Goal: Transaction & Acquisition: Book appointment/travel/reservation

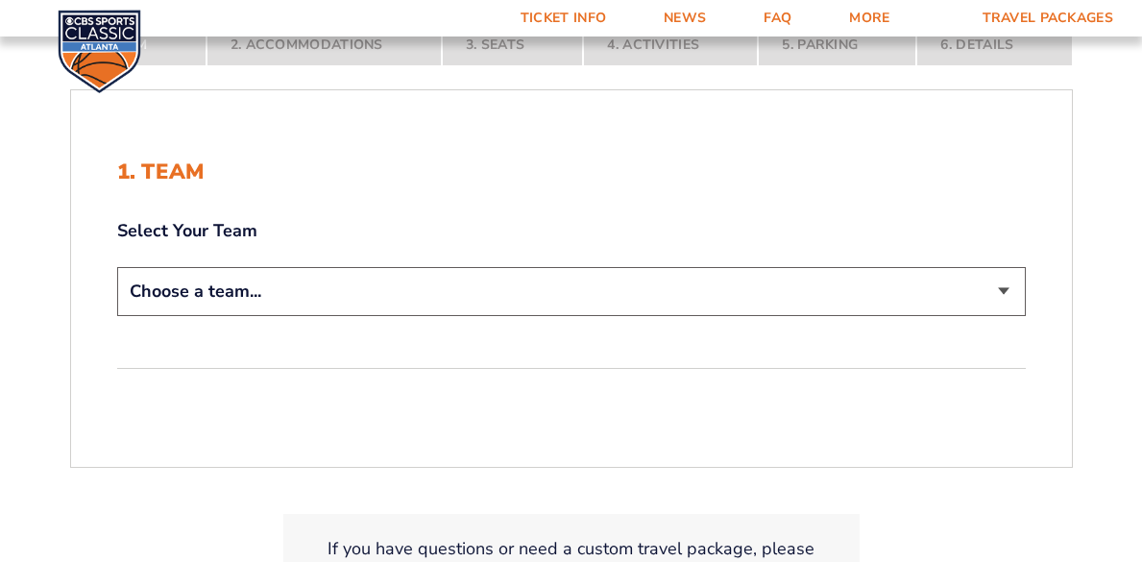
scroll to position [344, 0]
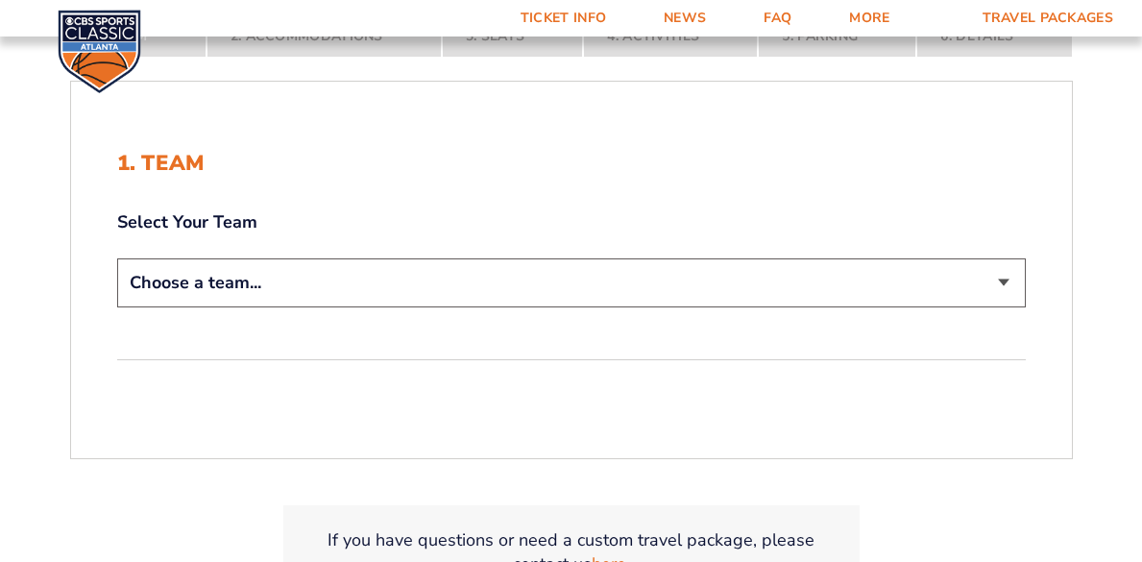
click at [440, 292] on select "Choose a team... [US_STATE] Wildcats [US_STATE] State Buckeyes [US_STATE] Tar H…" at bounding box center [571, 282] width 909 height 49
select select "12956"
click at [117, 258] on select "Choose a team... [US_STATE] Wildcats [US_STATE] State Buckeyes [US_STATE] Tar H…" at bounding box center [571, 282] width 909 height 49
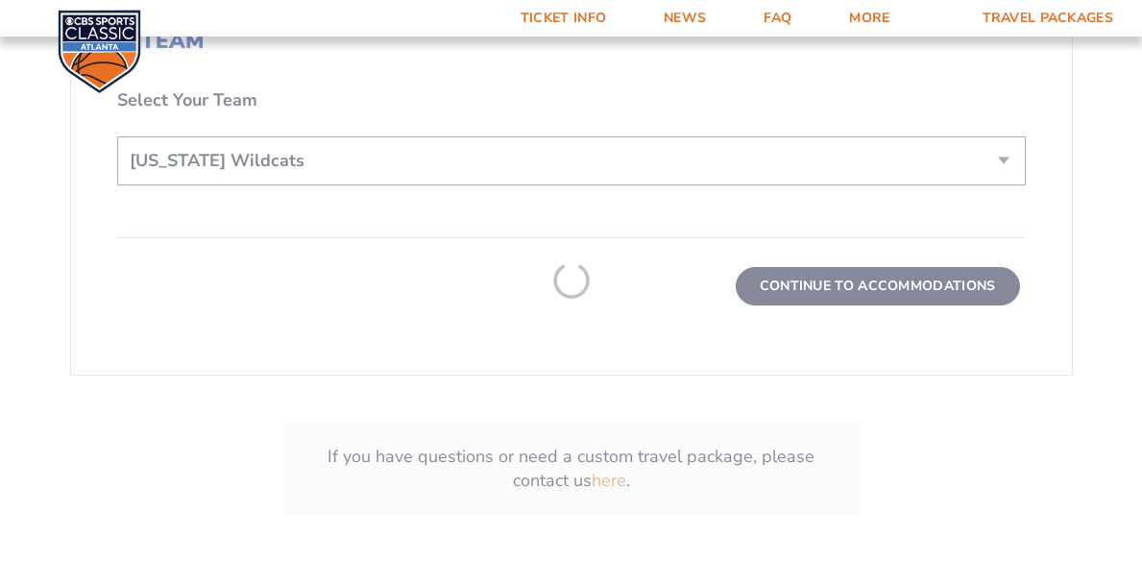
scroll to position [611, 0]
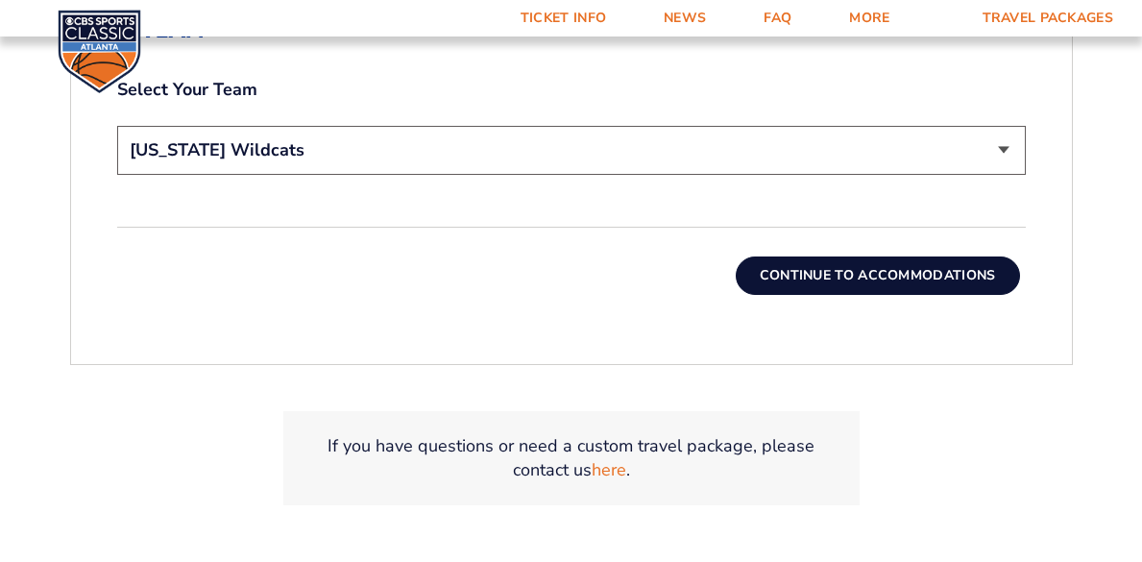
click at [785, 265] on button "Continue To Accommodations" at bounding box center [878, 275] width 284 height 38
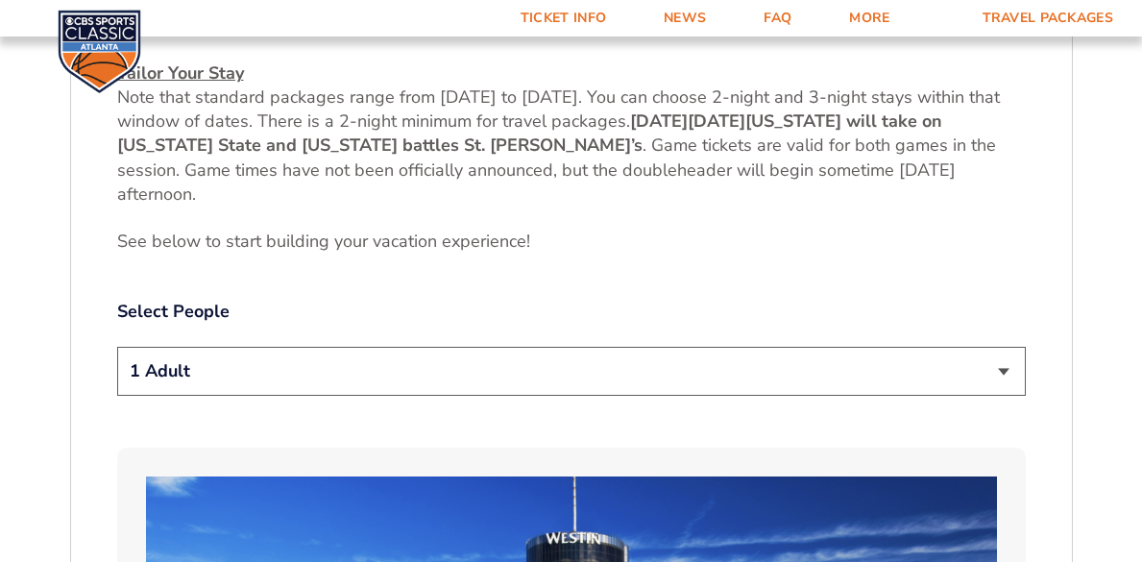
scroll to position [852, 0]
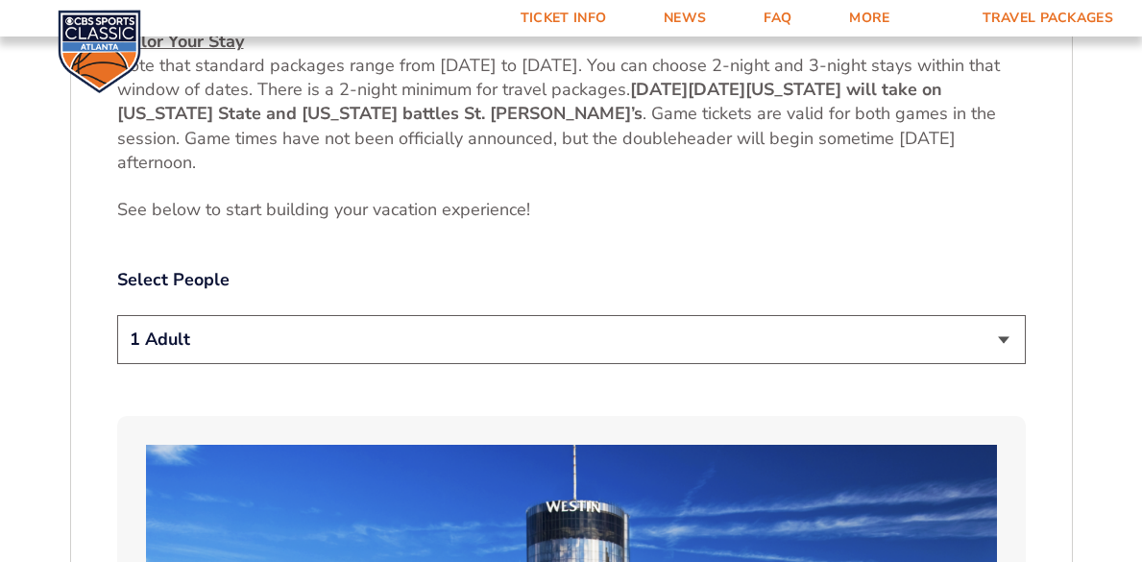
click at [712, 346] on select "1 Adult 2 Adults 3 Adults 4 Adults 2 Adults + 1 Child 2 Adults + 2 Children 2 A…" at bounding box center [571, 339] width 909 height 49
select select "2 Adults + 2 Children"
click at [117, 315] on select "1 Adult 2 Adults 3 Adults 4 Adults 2 Adults + 1 Child 2 Adults + 2 Children 2 A…" at bounding box center [571, 339] width 909 height 49
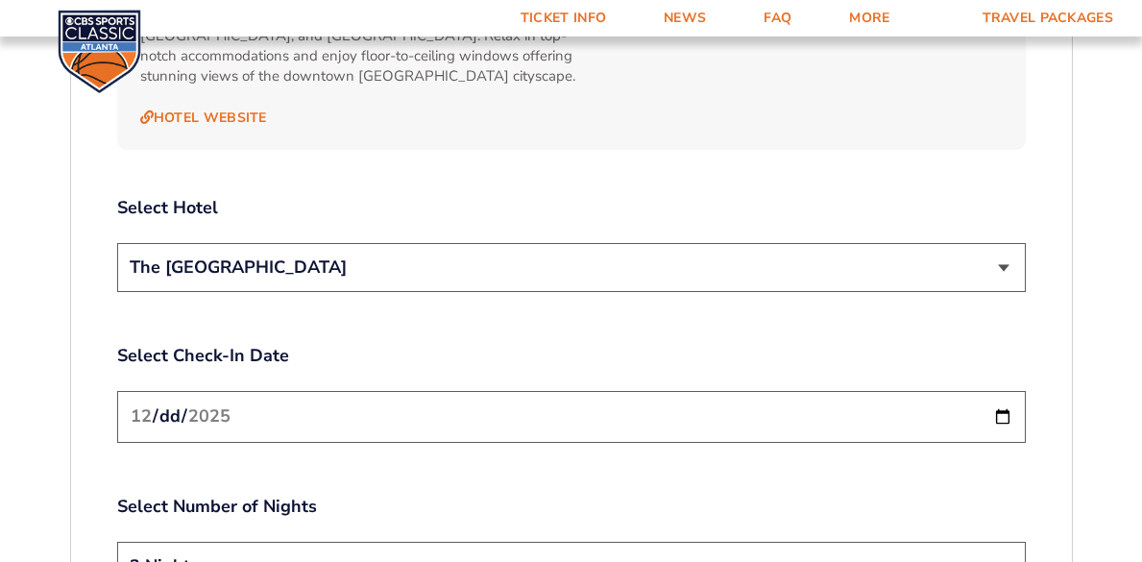
scroll to position [2142, 0]
click at [647, 256] on select "The [GEOGRAPHIC_DATA]" at bounding box center [571, 266] width 909 height 49
click at [117, 242] on select "The [GEOGRAPHIC_DATA]" at bounding box center [571, 266] width 909 height 49
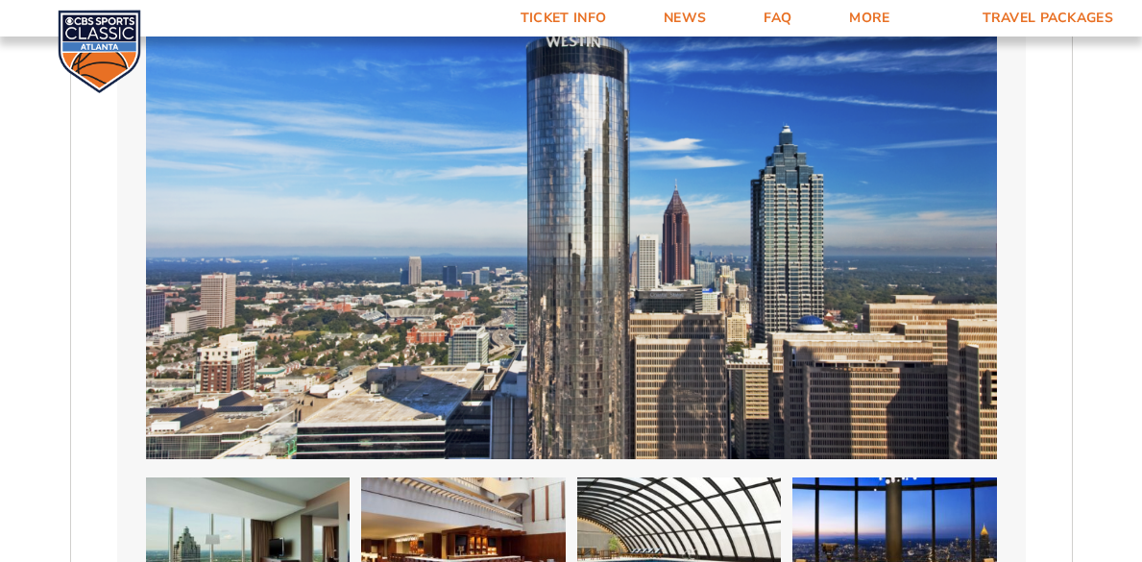
scroll to position [1291, 0]
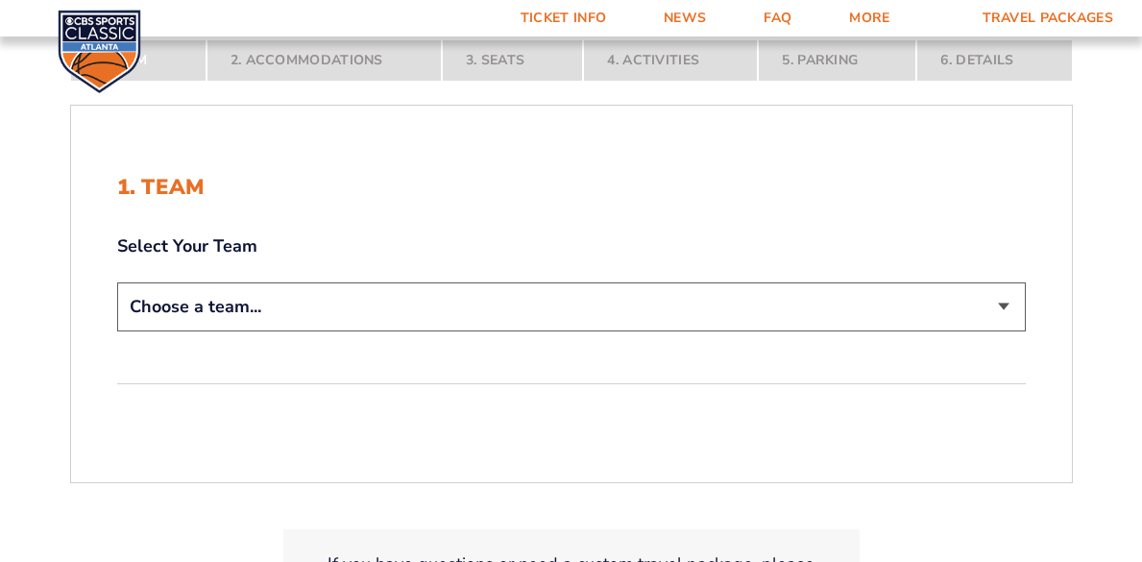
scroll to position [332, 0]
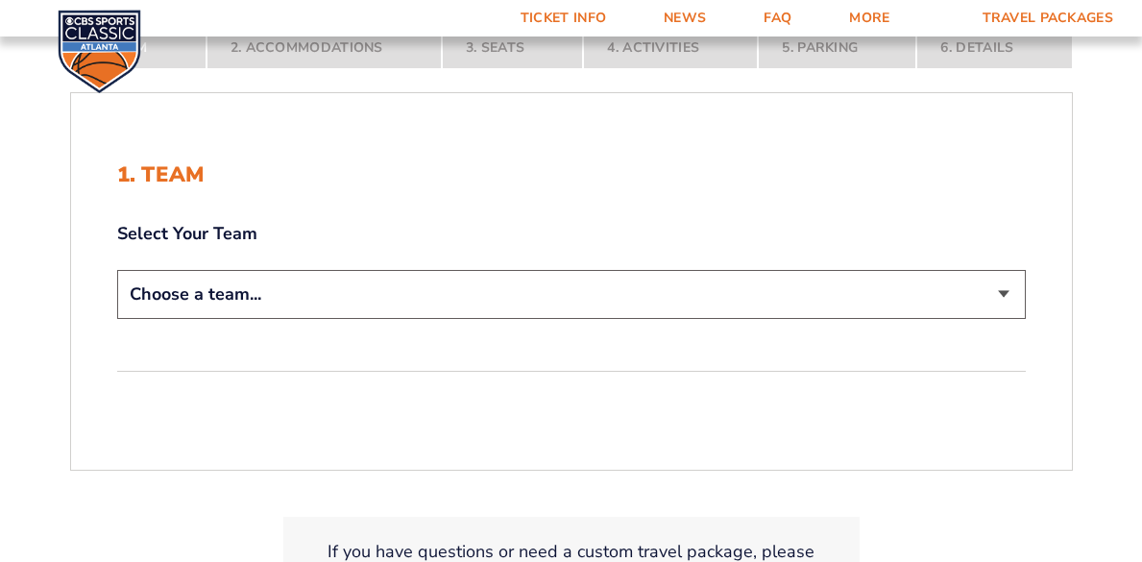
click at [463, 304] on select "Choose a team... [US_STATE] Wildcats [US_STATE] State Buckeyes [US_STATE] Tar H…" at bounding box center [571, 294] width 909 height 49
select select "12956"
click at [117, 270] on select "Choose a team... [US_STATE] Wildcats [US_STATE] State Buckeyes [US_STATE] Tar H…" at bounding box center [571, 294] width 909 height 49
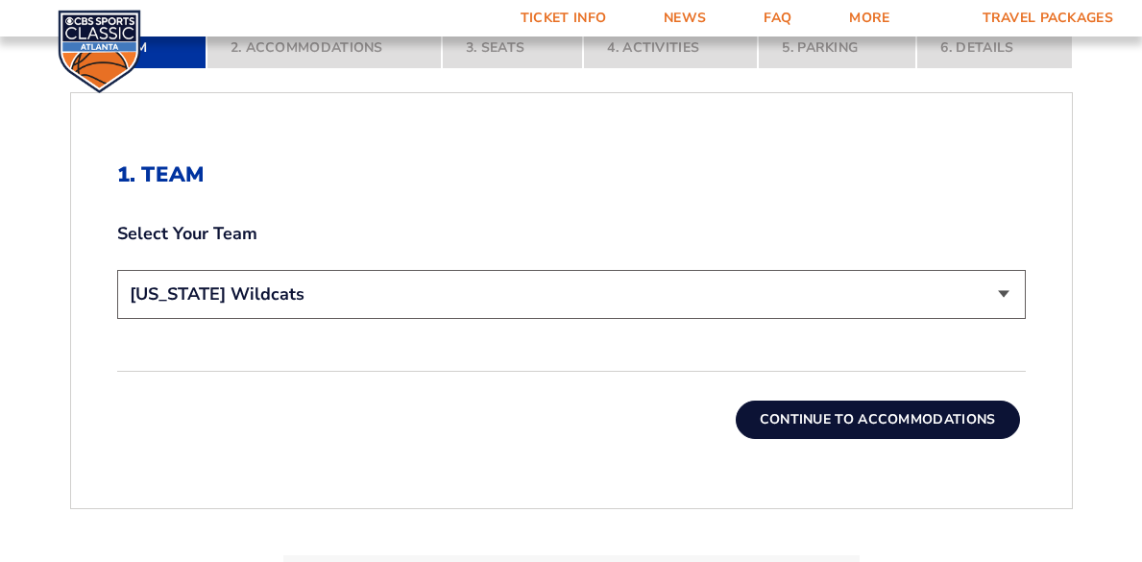
click at [751, 414] on button "Continue To Accommodations" at bounding box center [878, 420] width 284 height 38
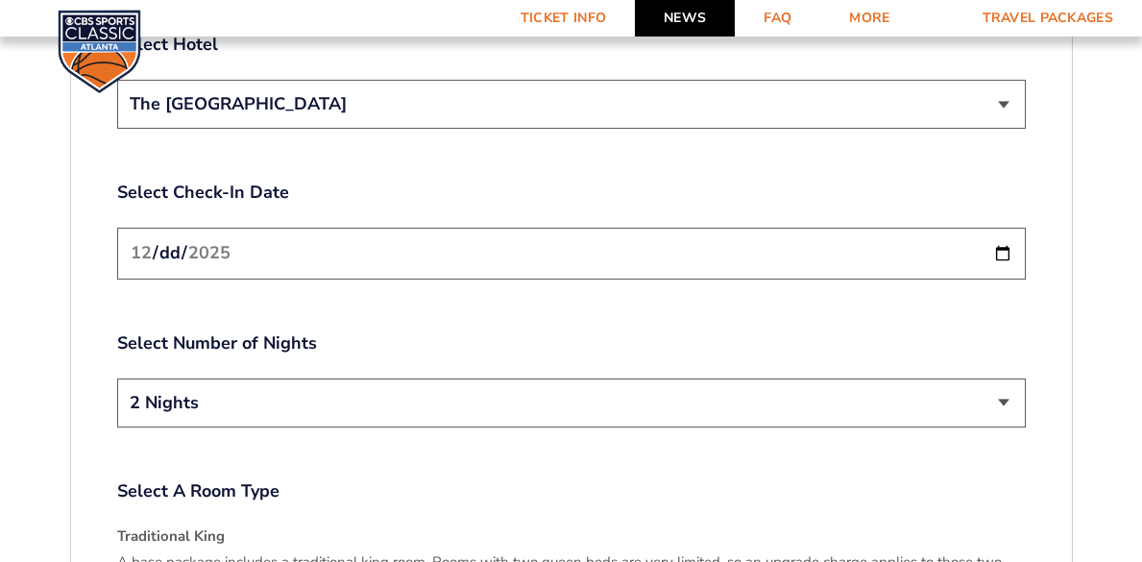
scroll to position [2307, 0]
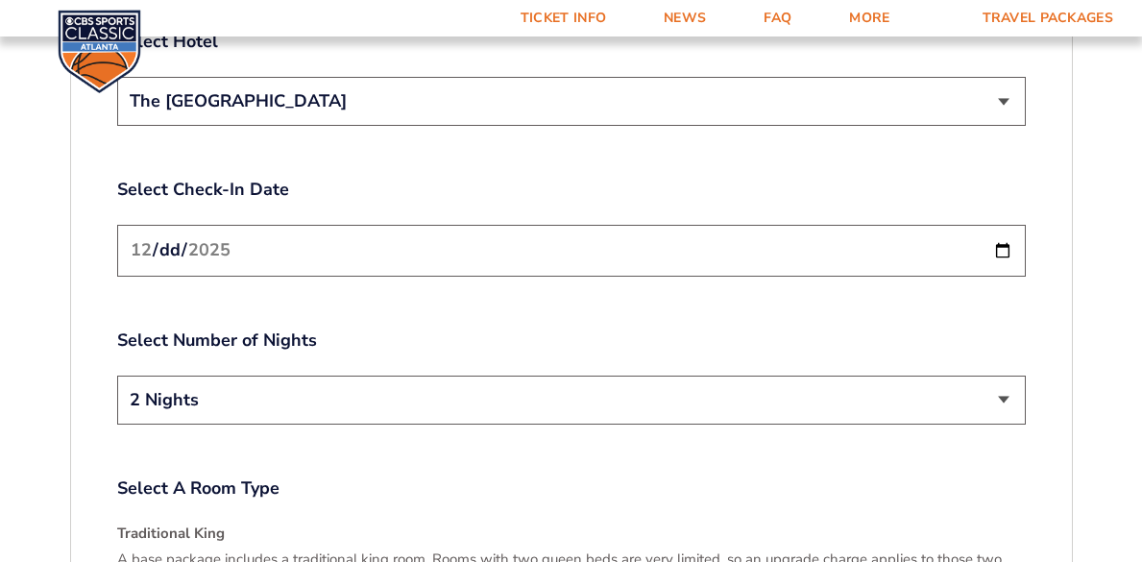
click at [389, 234] on input "[DATE]" at bounding box center [571, 250] width 909 height 51
click at [997, 230] on input "[DATE]" at bounding box center [571, 250] width 909 height 51
type input "2025-12-18"
click at [262, 378] on select "2 Nights 3 Nights" at bounding box center [571, 400] width 909 height 49
select select "3 Nights"
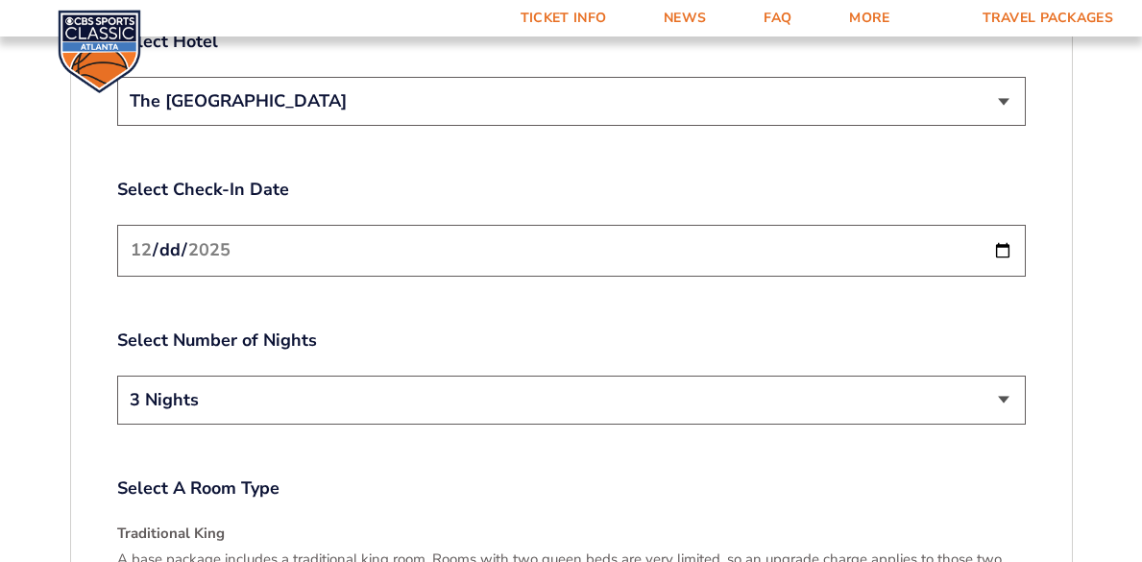
click at [117, 376] on select "2 Nights 3 Nights" at bounding box center [571, 400] width 909 height 49
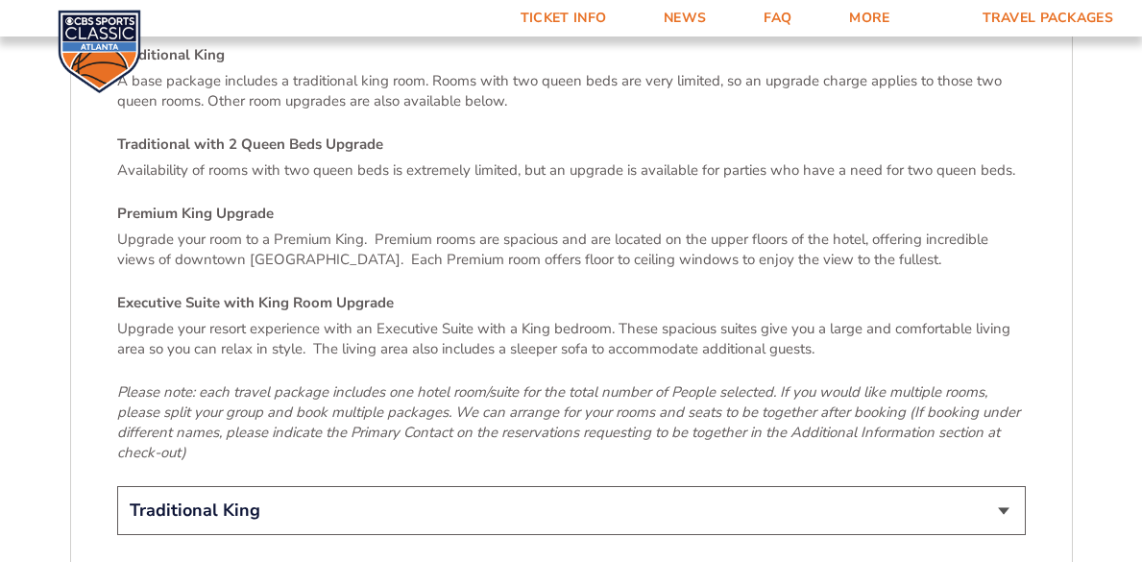
scroll to position [2849, 0]
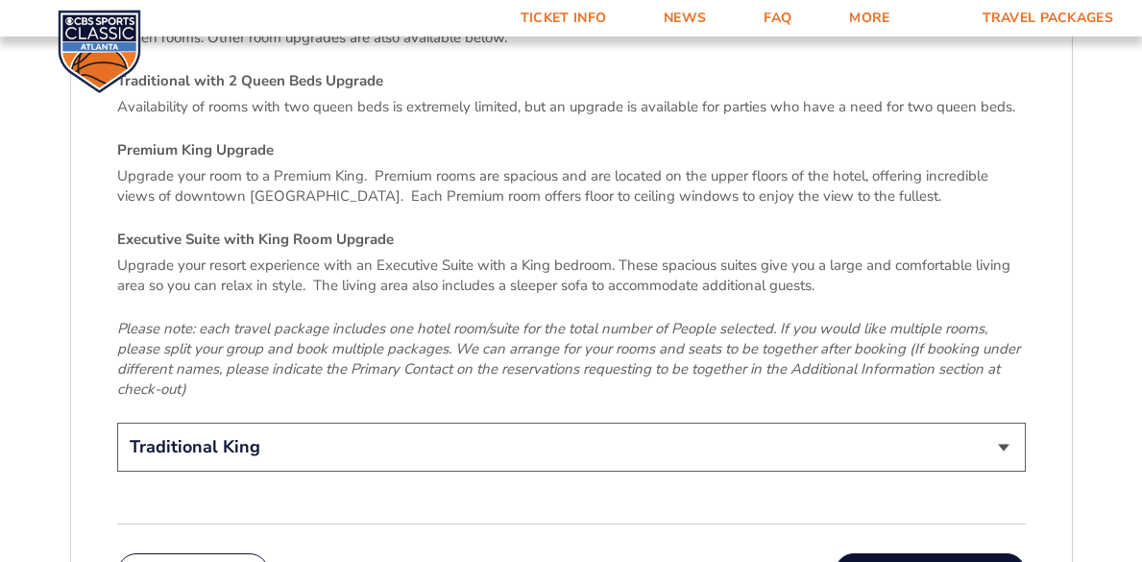
click at [259, 423] on select "Traditional King Traditional with 2 Queen Beds Upgrade (+$45 per night) Premium…" at bounding box center [571, 447] width 909 height 49
select select "Traditional with 2 Queen Beds Upgrade"
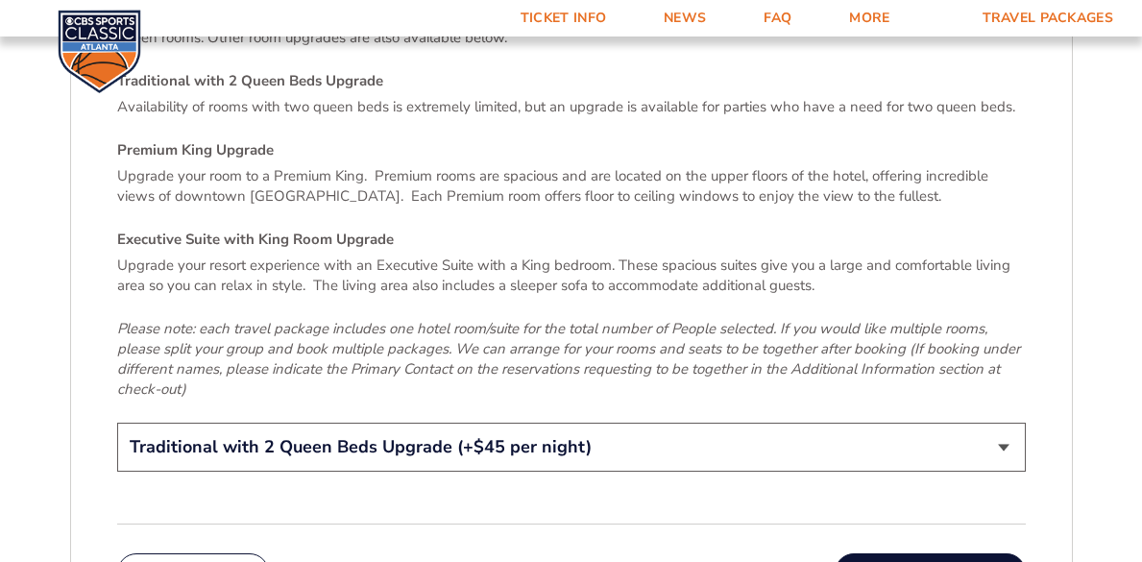
click at [117, 423] on select "Traditional King Traditional with 2 Queen Beds Upgrade (+$45 per night) Premium…" at bounding box center [571, 447] width 909 height 49
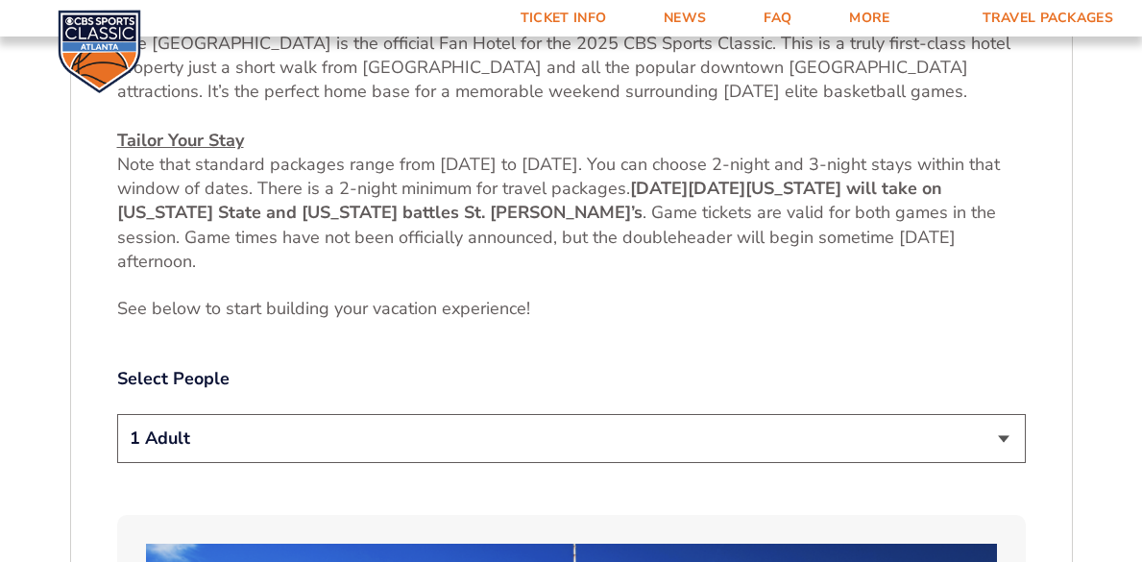
scroll to position [752, 0]
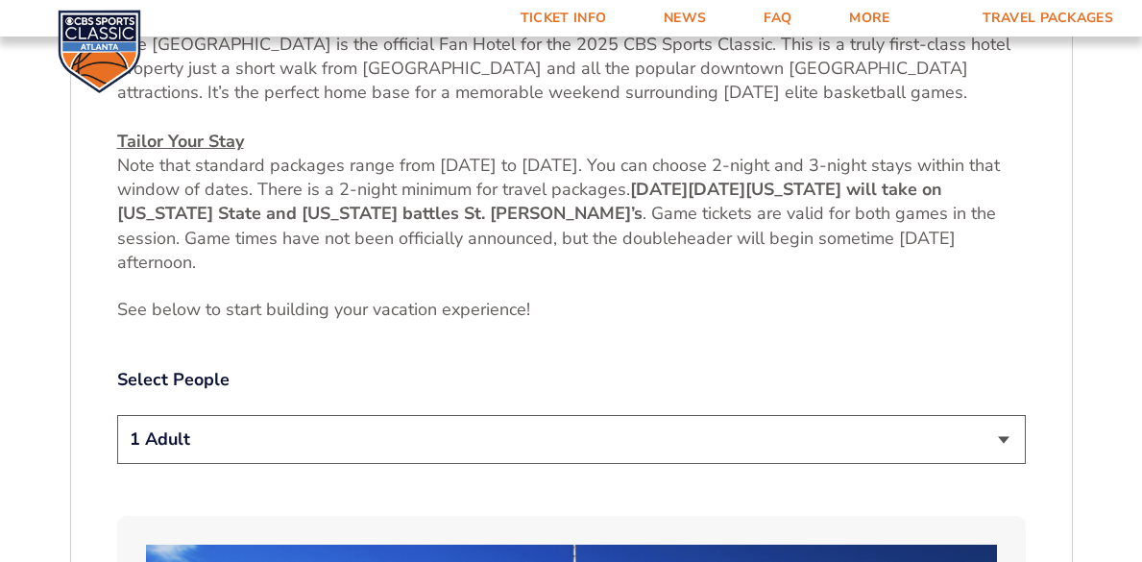
click at [275, 442] on select "1 Adult 2 Adults 3 Adults 4 Adults 2 Adults + 1 Child 2 Adults + 2 Children 2 A…" at bounding box center [571, 439] width 909 height 49
click at [117, 415] on select "1 Adult 2 Adults 3 Adults 4 Adults 2 Adults + 1 Child 2 Adults + 2 Children 2 A…" at bounding box center [571, 439] width 909 height 49
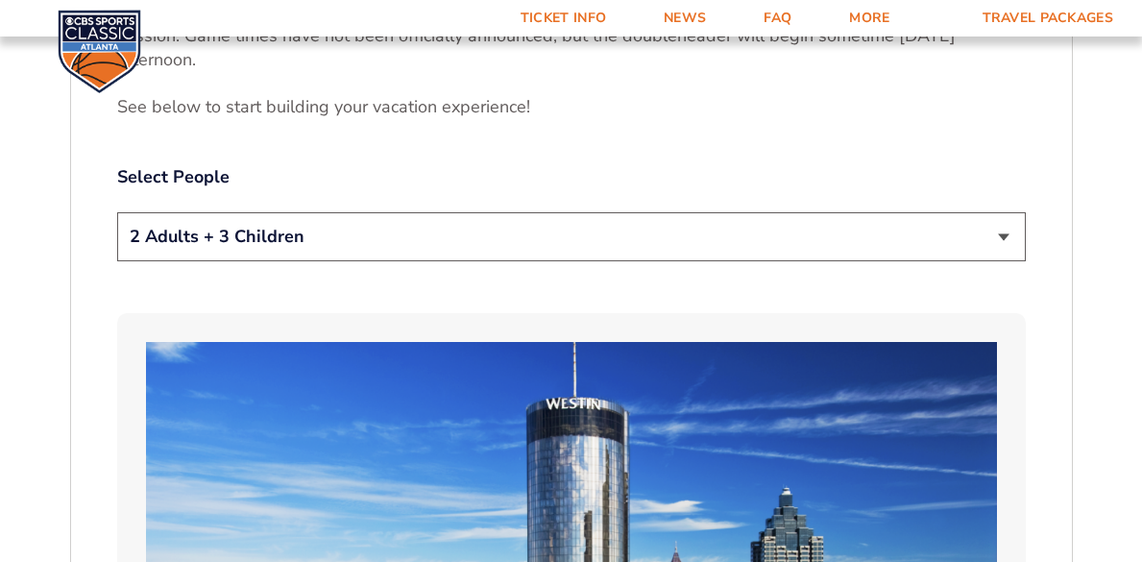
scroll to position [944, 0]
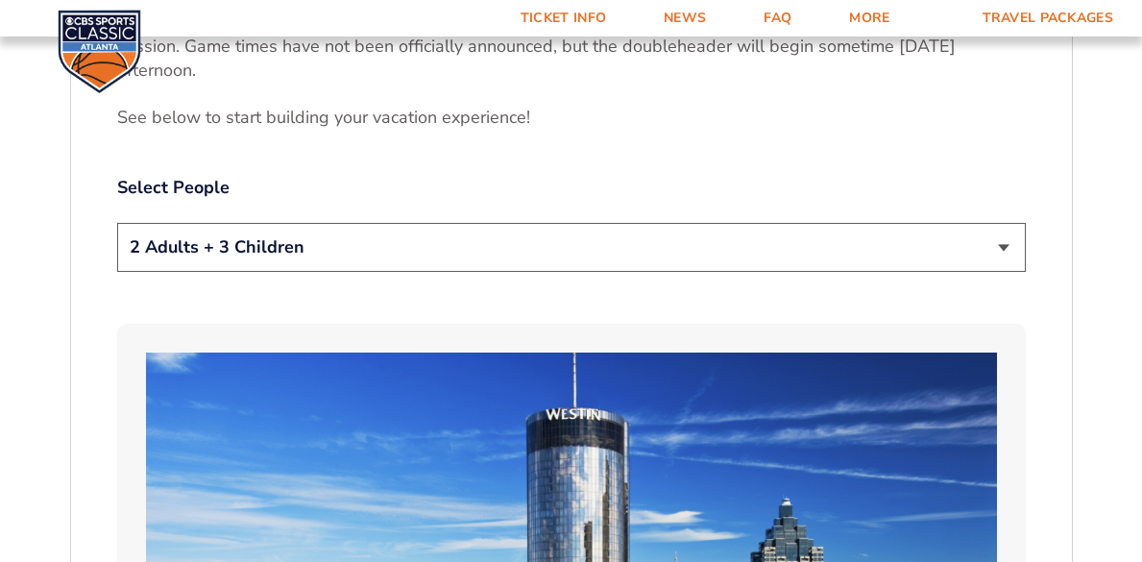
click at [745, 253] on select "1 Adult 2 Adults 3 Adults 4 Adults 2 Adults + 1 Child 2 Adults + 2 Children 2 A…" at bounding box center [571, 247] width 909 height 49
select select "2 Adults + 2 Children"
click at [117, 223] on select "1 Adult 2 Adults 3 Adults 4 Adults 2 Adults + 1 Child 2 Adults + 2 Children 2 A…" at bounding box center [571, 247] width 909 height 49
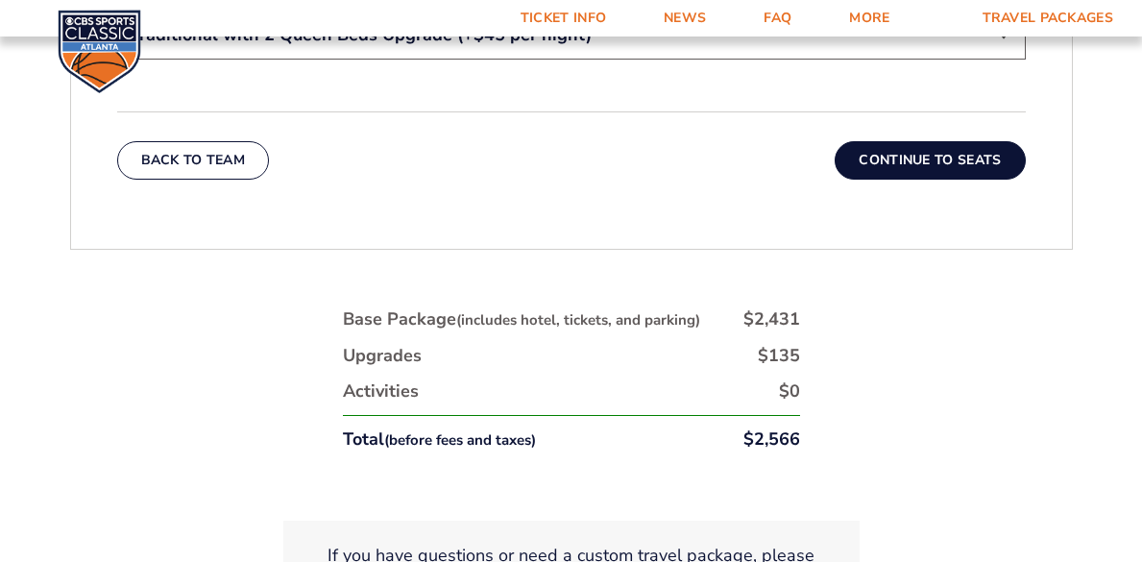
scroll to position [3255, 0]
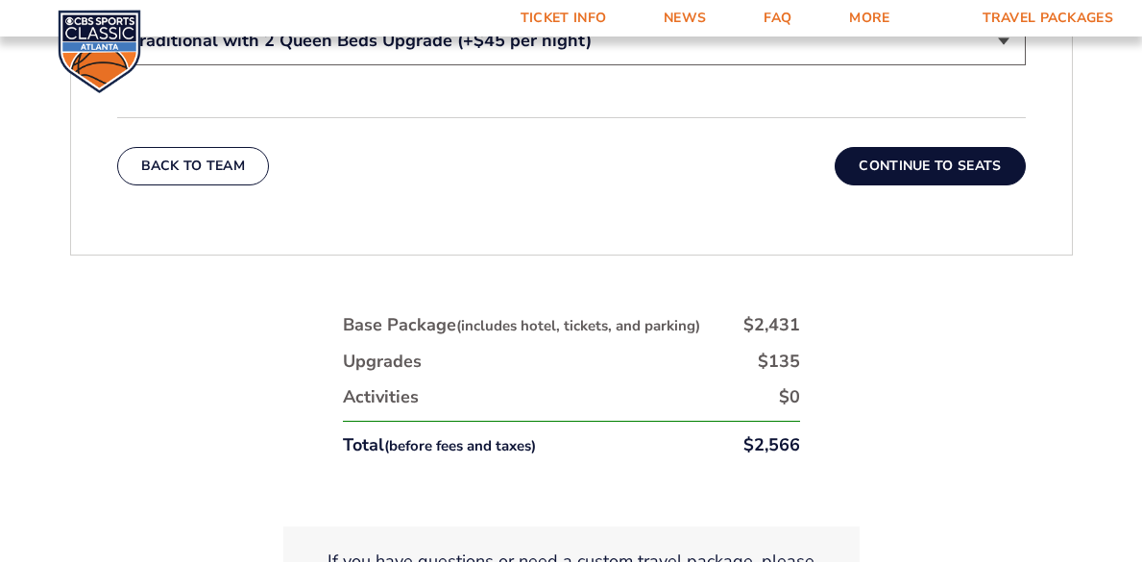
click at [905, 147] on button "Continue To Seats" at bounding box center [930, 166] width 190 height 38
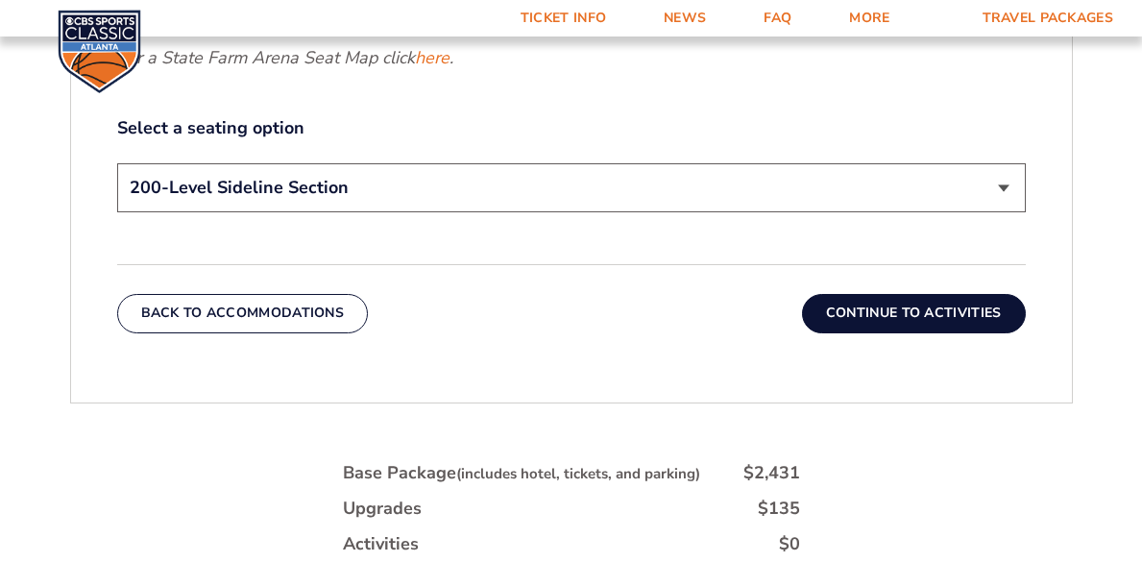
scroll to position [949, 0]
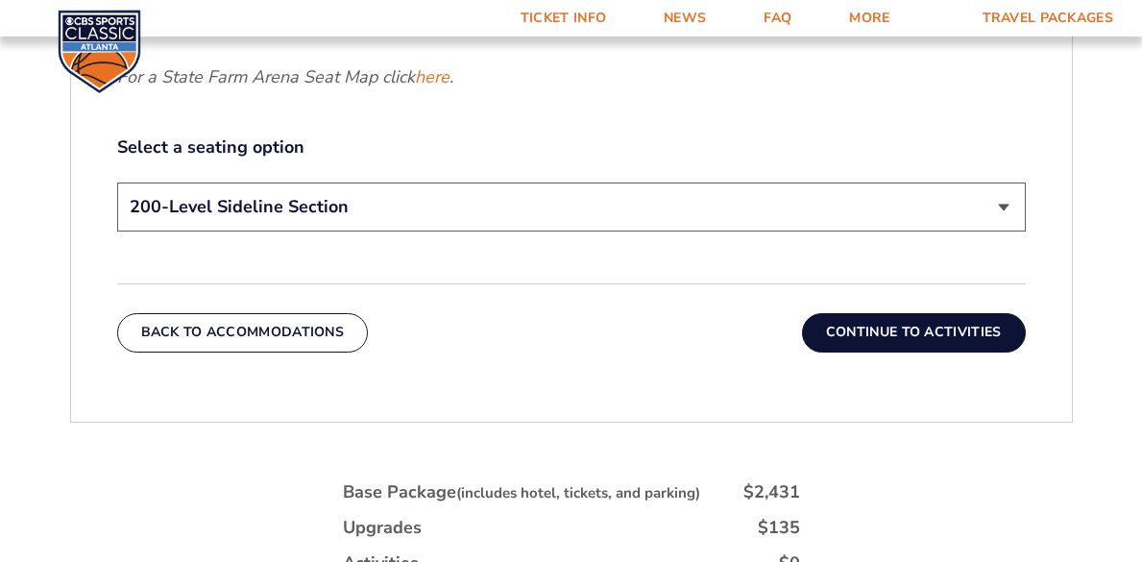
click at [949, 328] on button "Continue To Activities" at bounding box center [914, 332] width 224 height 38
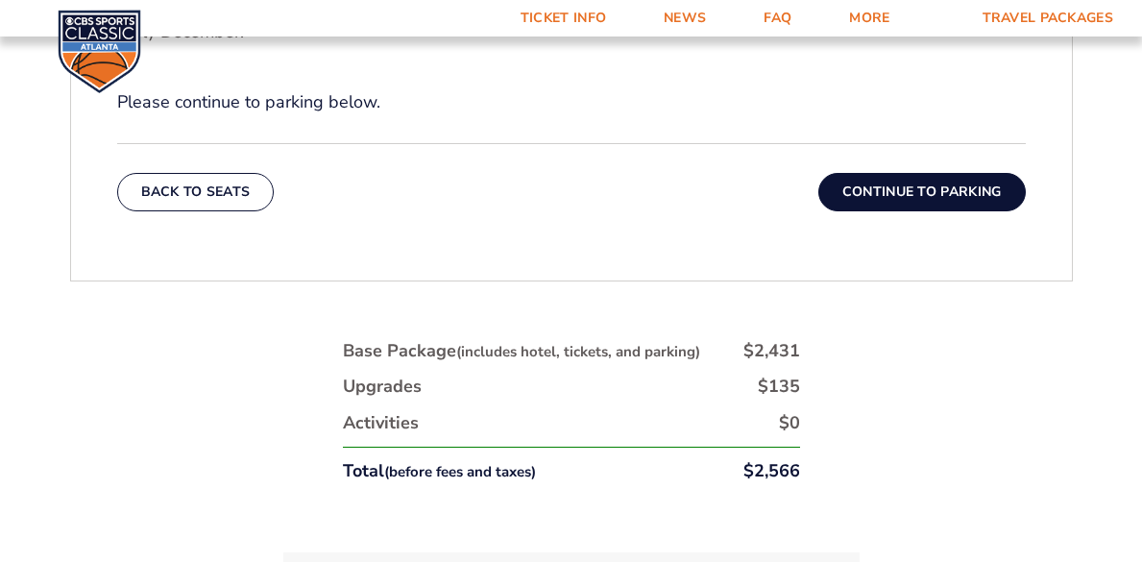
scroll to position [858, 0]
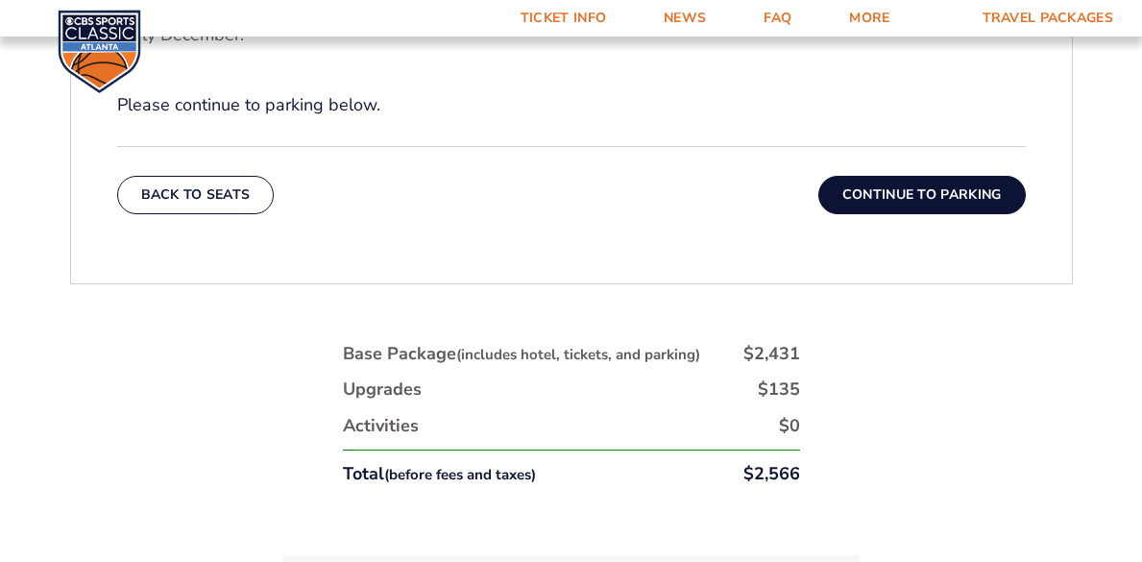
click at [939, 198] on button "Continue To Parking" at bounding box center [921, 195] width 207 height 38
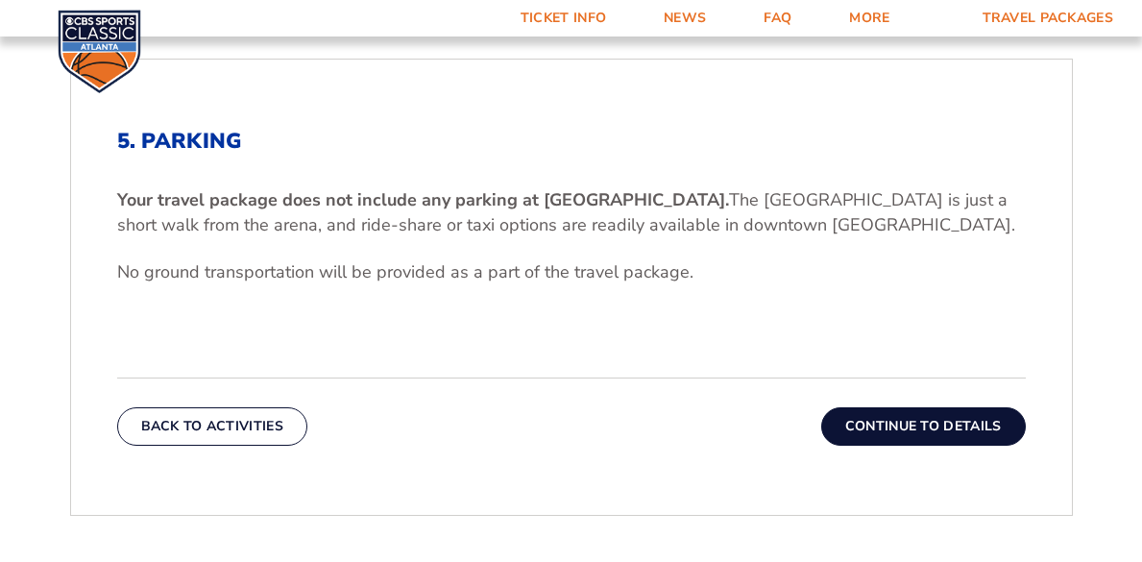
scroll to position [494, 0]
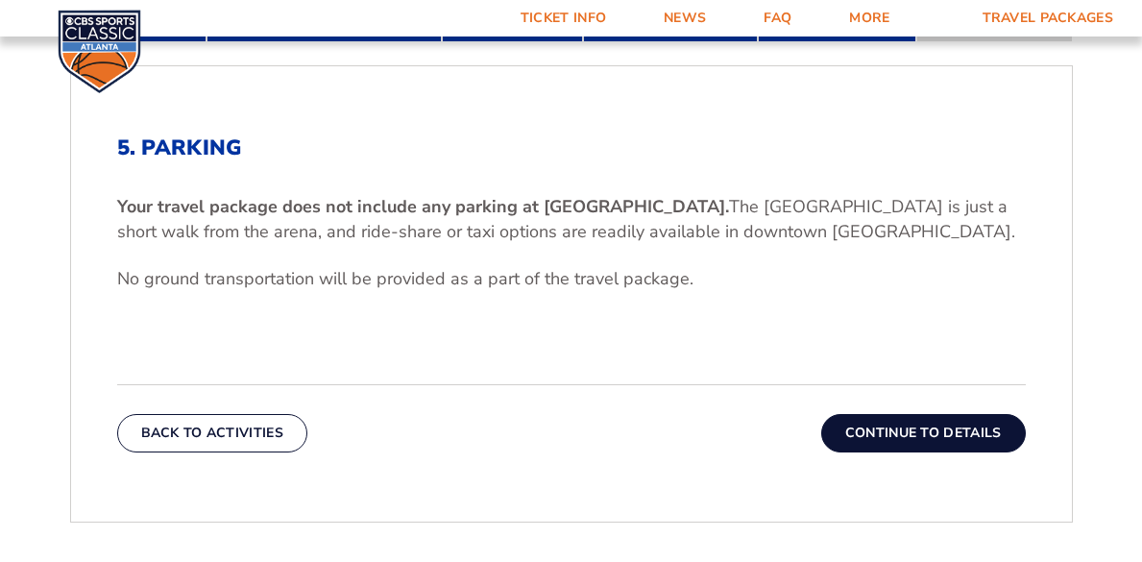
click at [933, 426] on button "Continue To Details" at bounding box center [923, 433] width 205 height 38
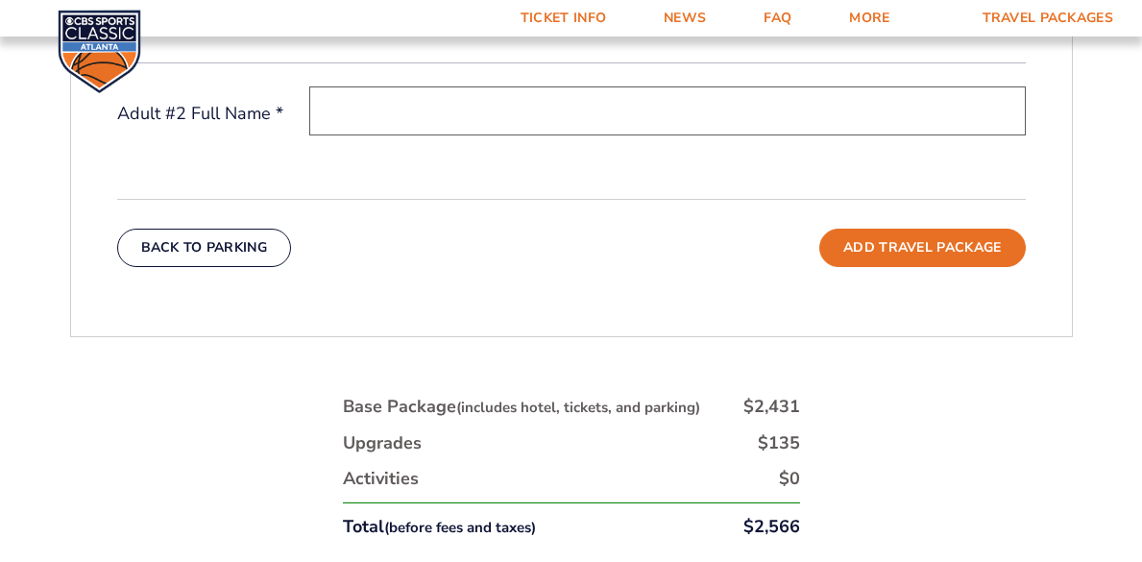
scroll to position [807, 0]
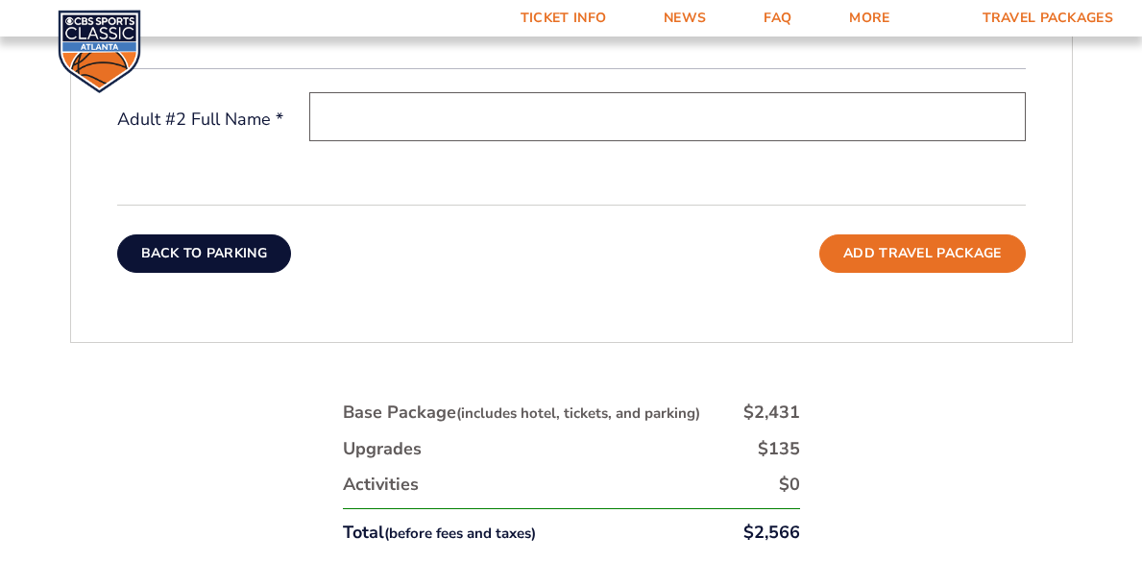
click at [260, 253] on button "Back To Parking" at bounding box center [204, 253] width 175 height 38
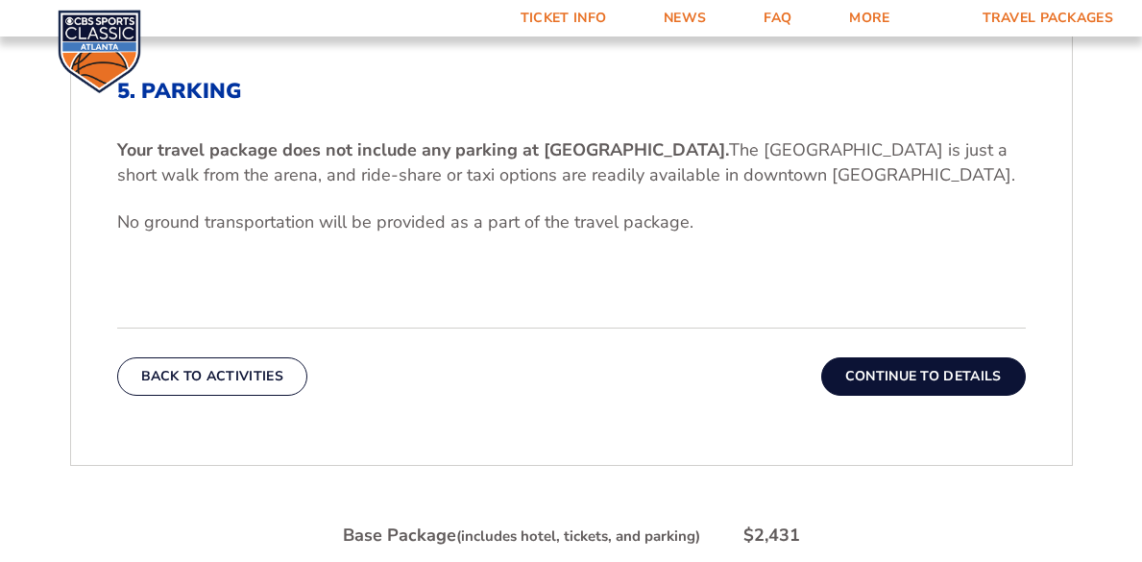
scroll to position [428, 0]
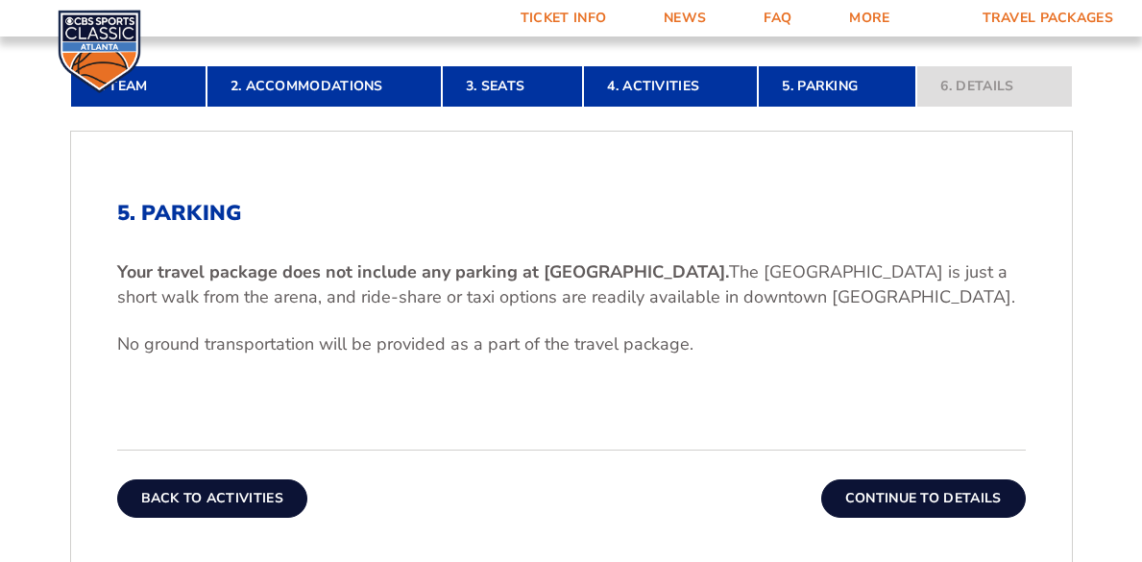
click at [241, 510] on button "Back To Activities" at bounding box center [212, 498] width 190 height 38
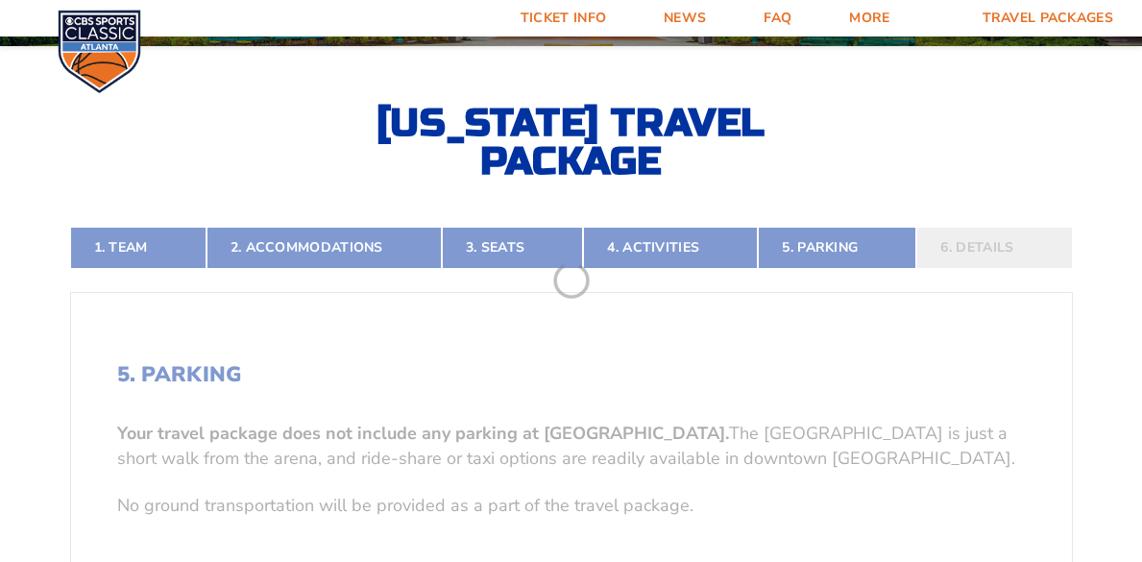
scroll to position [265, 0]
